Goal: Task Accomplishment & Management: Use online tool/utility

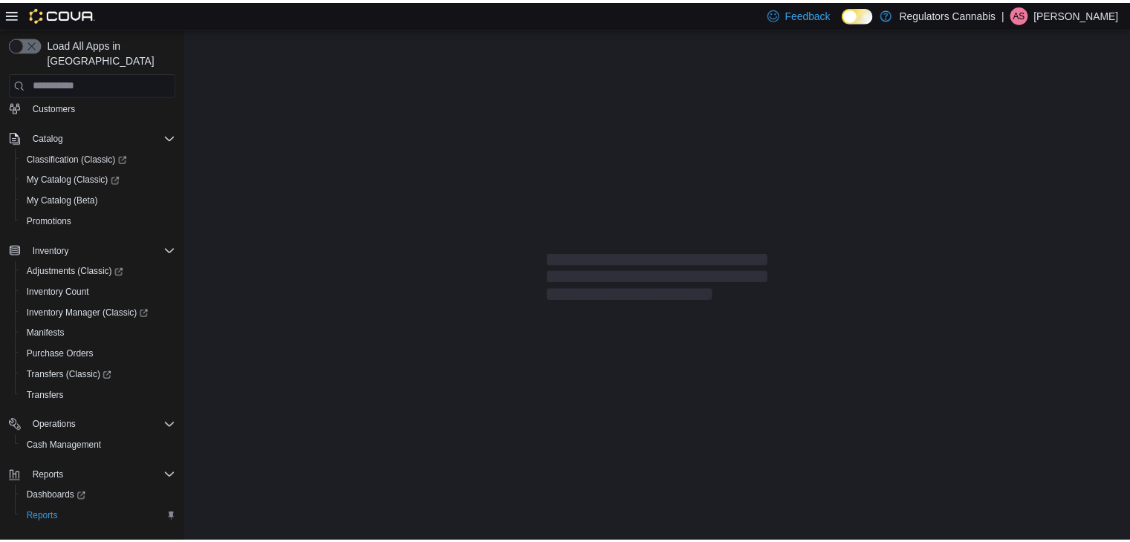
scroll to position [126, 0]
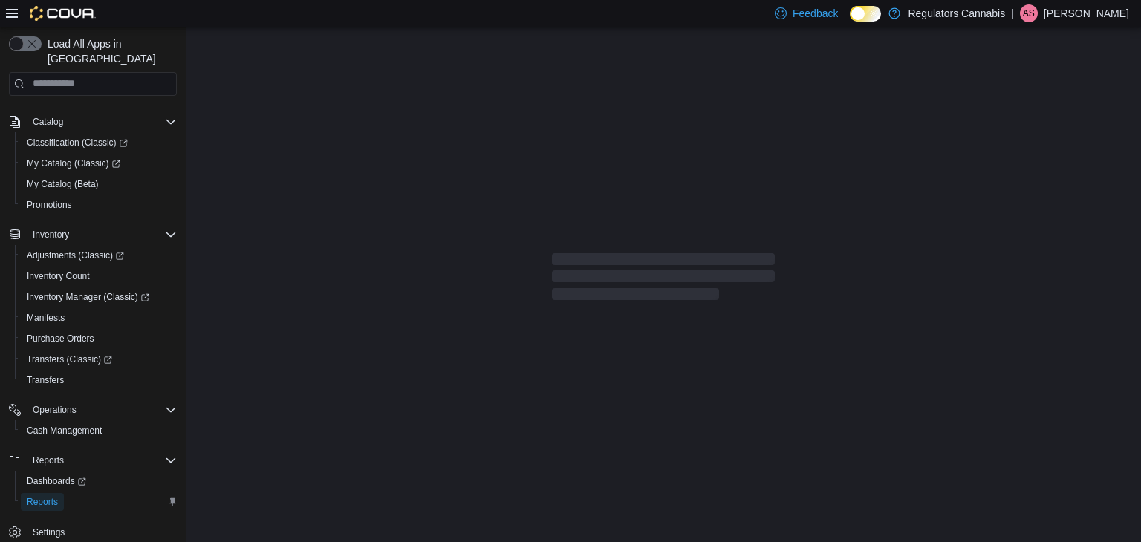
click at [42, 496] on span "Reports" at bounding box center [42, 502] width 31 height 12
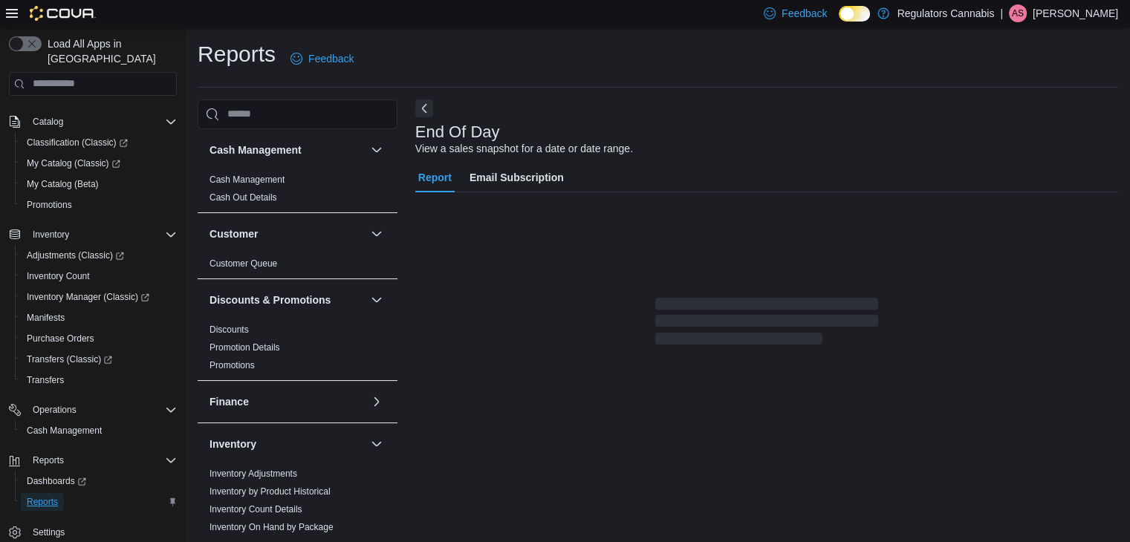
scroll to position [5, 0]
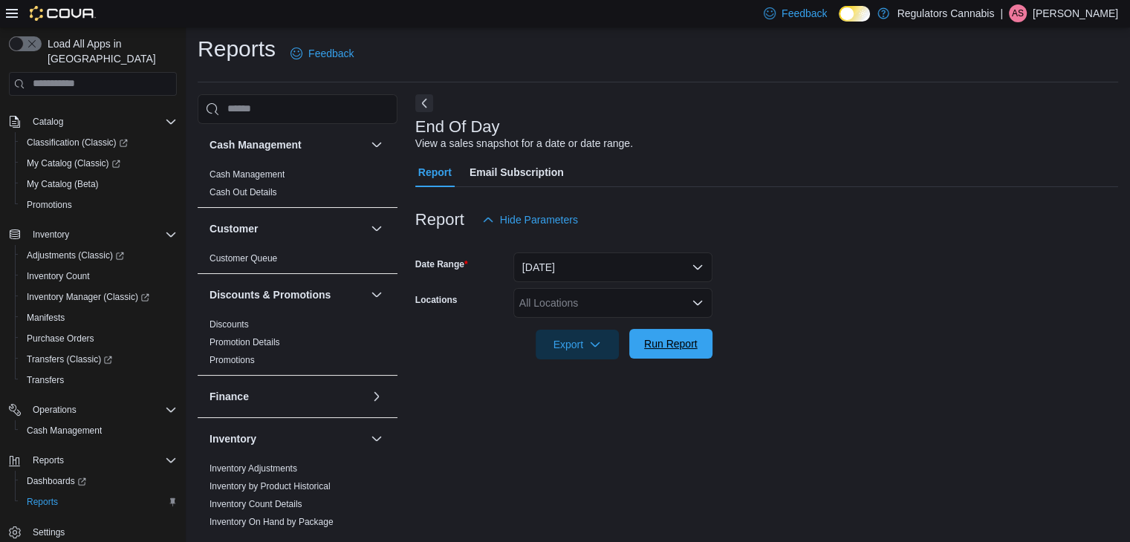
click at [700, 335] on span "Run Report" at bounding box center [670, 344] width 65 height 30
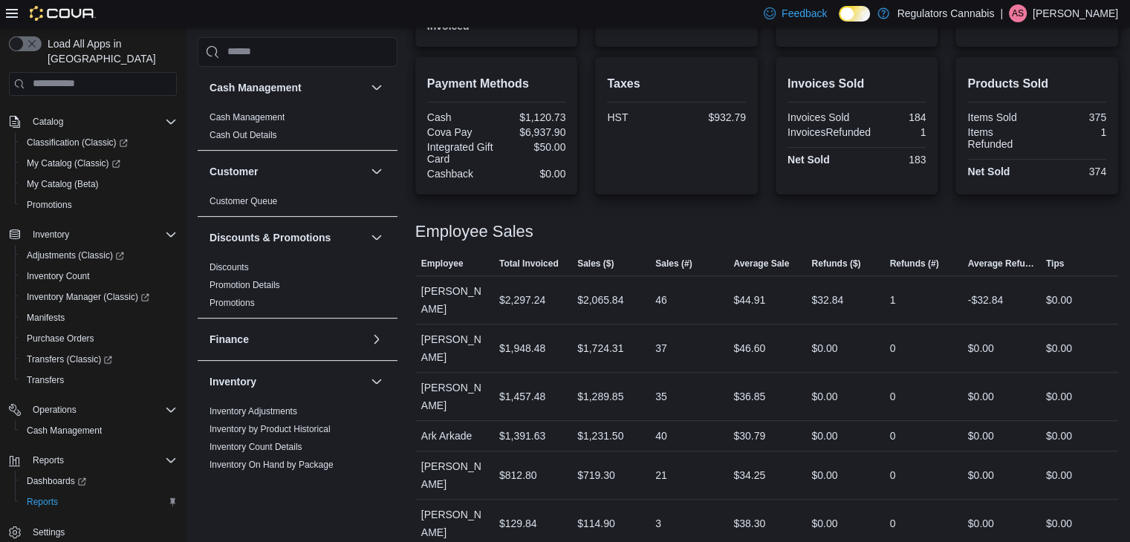
scroll to position [497, 0]
